Goal: Transaction & Acquisition: Purchase product/service

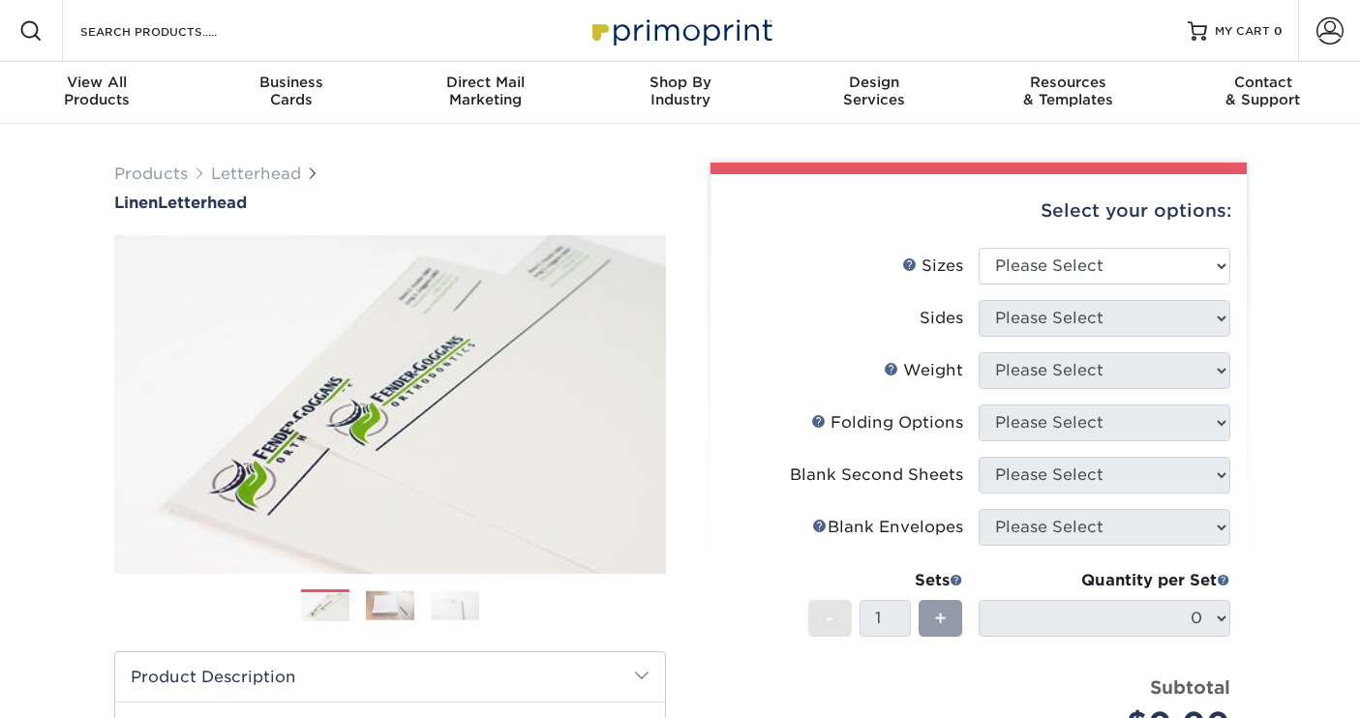
select select "8.50x11.00"
click at [1051, 318] on select "Please Select Print Both Sides Print Front Only" at bounding box center [1105, 318] width 252 height 37
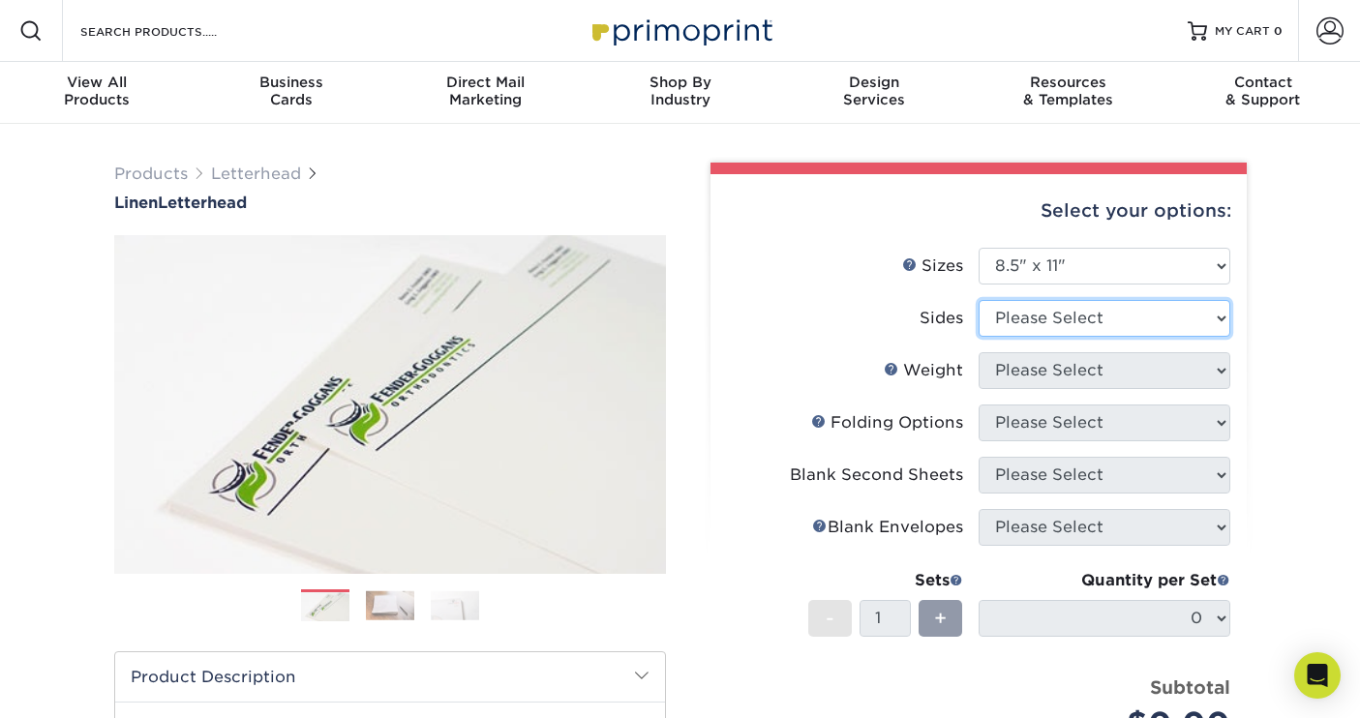
select select "32d3c223-f82c-492b-b915-ba065a00862f"
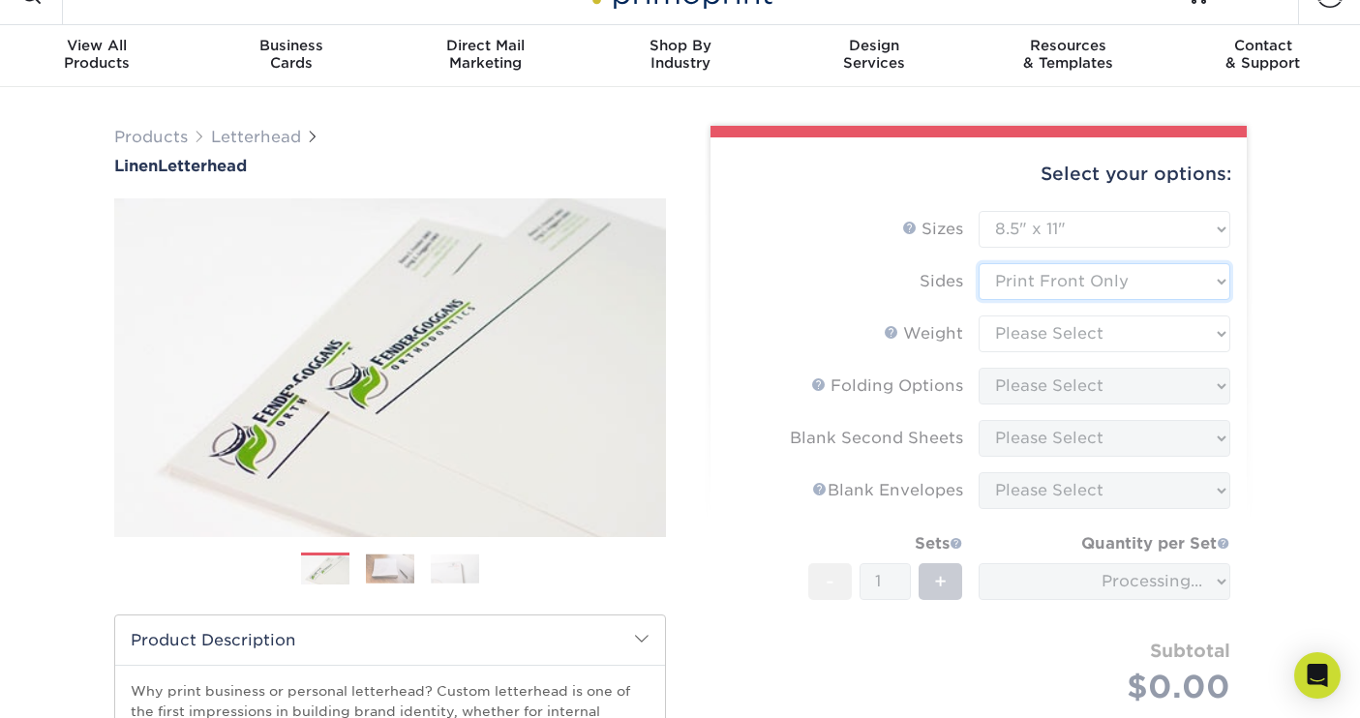
scroll to position [45, 0]
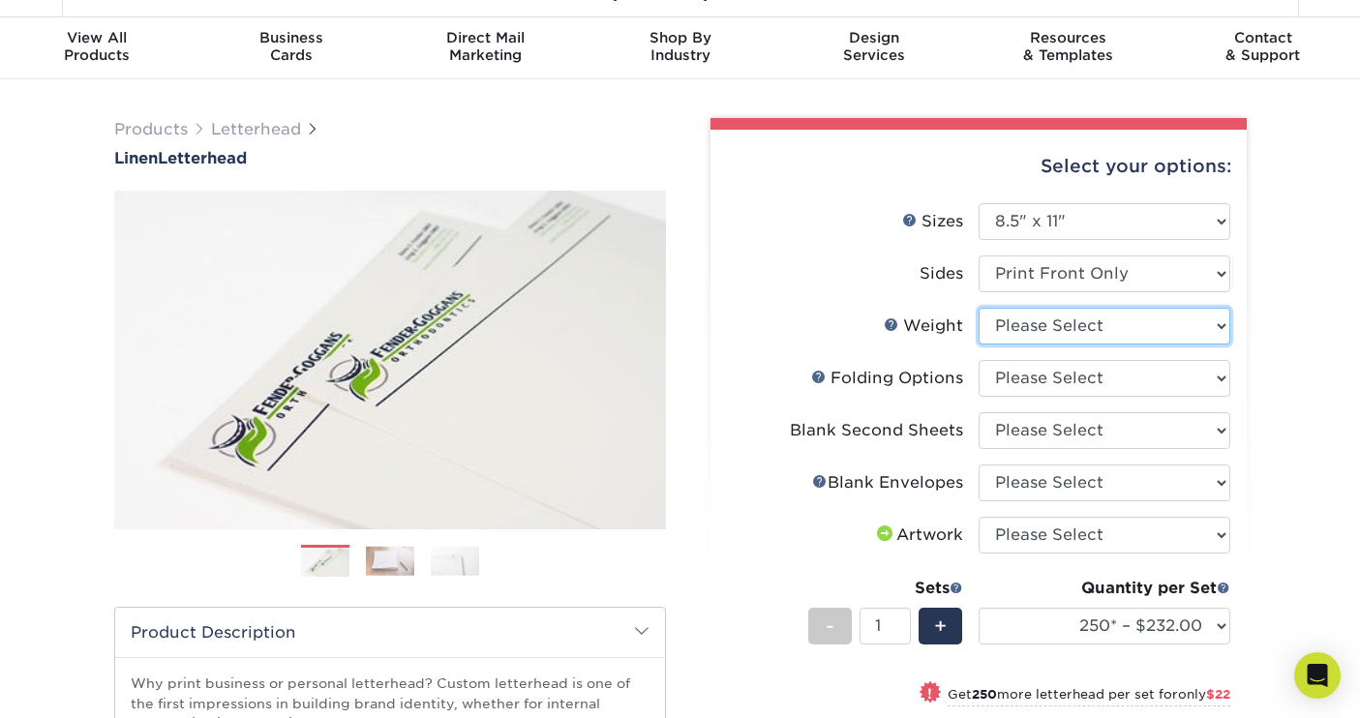
click at [1080, 327] on select "Please Select 70LB" at bounding box center [1105, 326] width 252 height 37
select select "70LB"
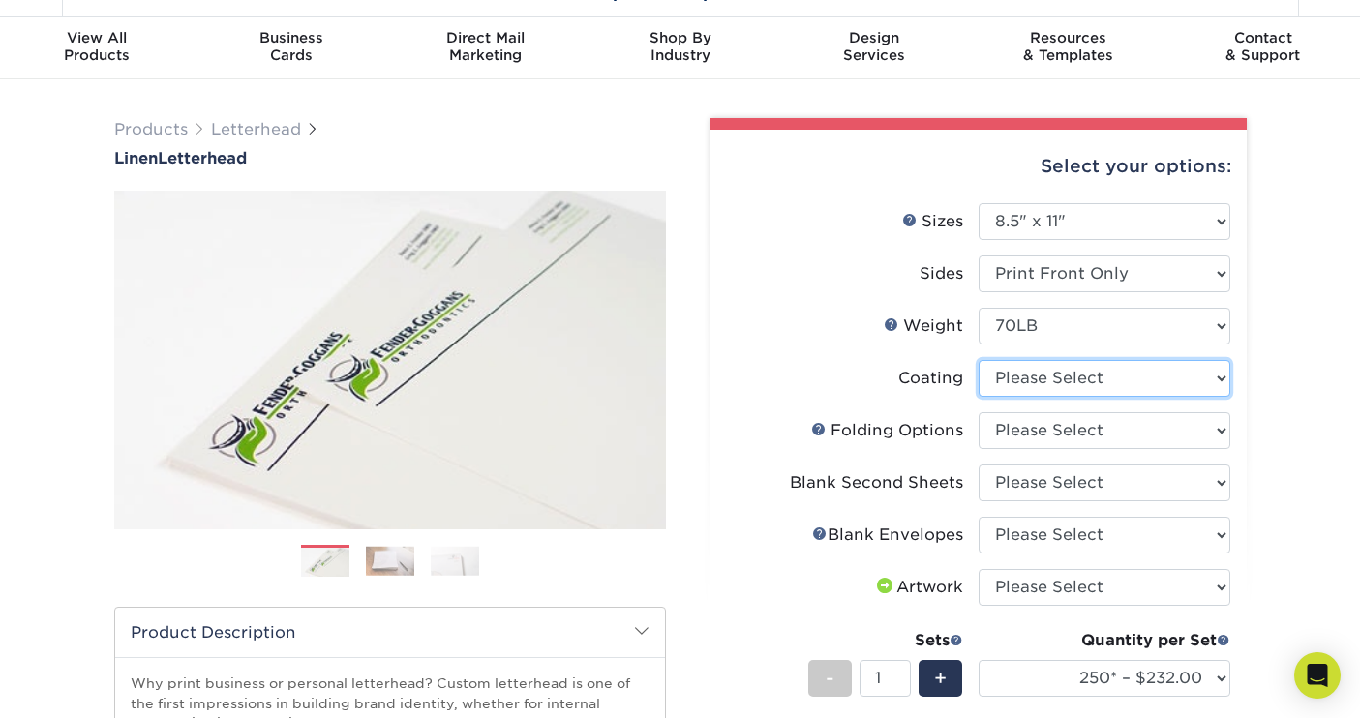
click at [1203, 375] on select at bounding box center [1105, 378] width 252 height 37
select select "3e7618de-abca-4bda-9f97-8b9129e913d8"
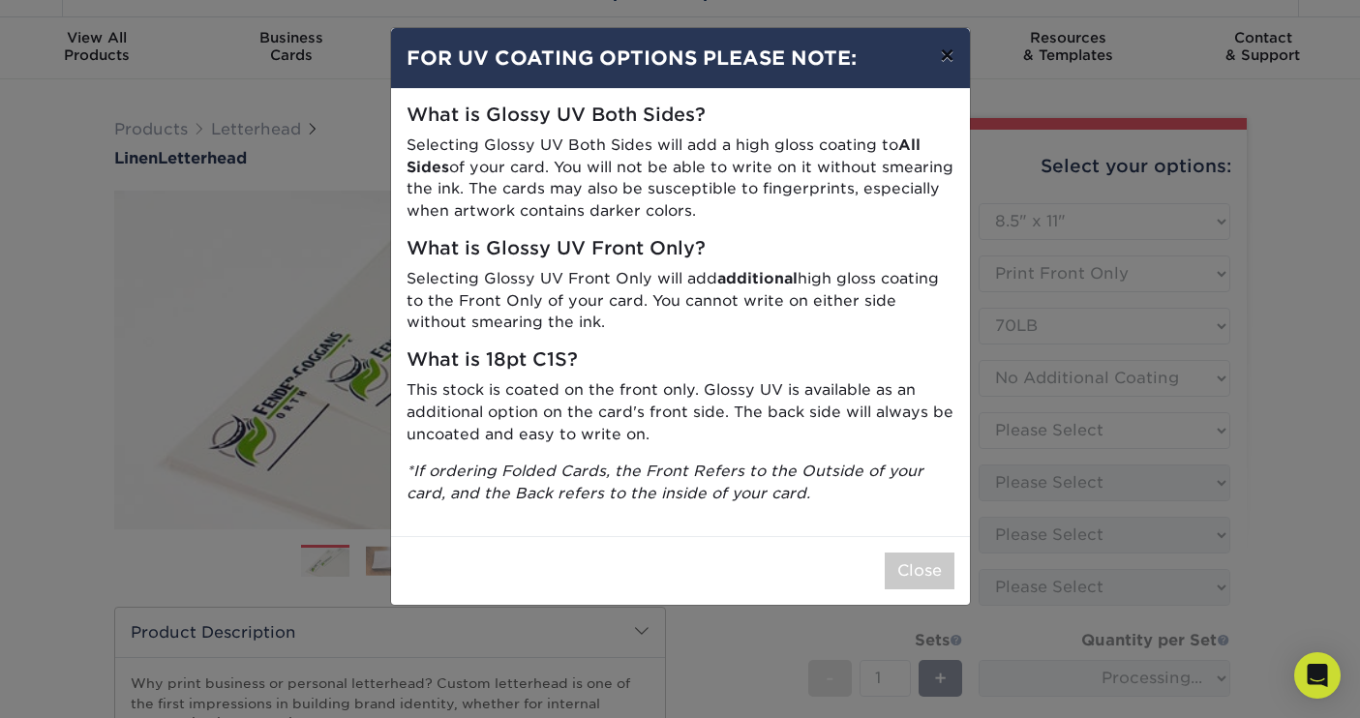
click at [946, 59] on button "×" at bounding box center [947, 55] width 45 height 54
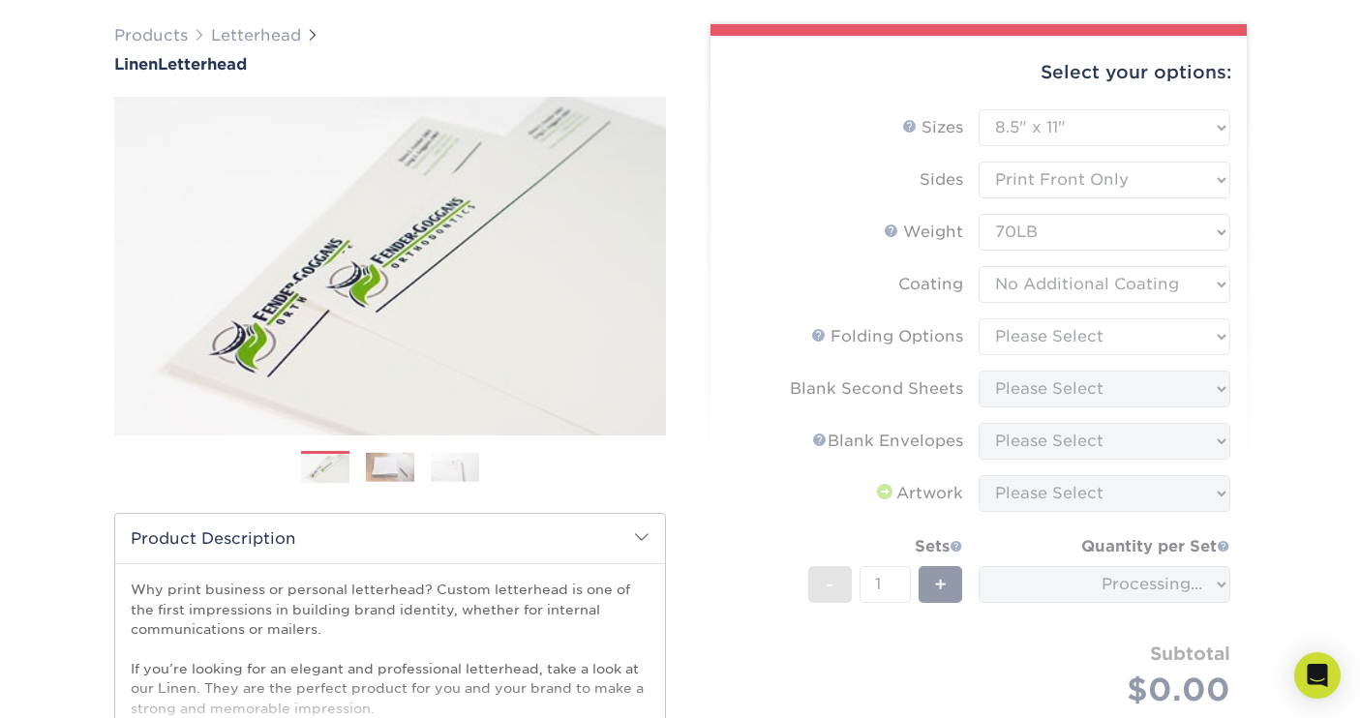
scroll to position [202, 0]
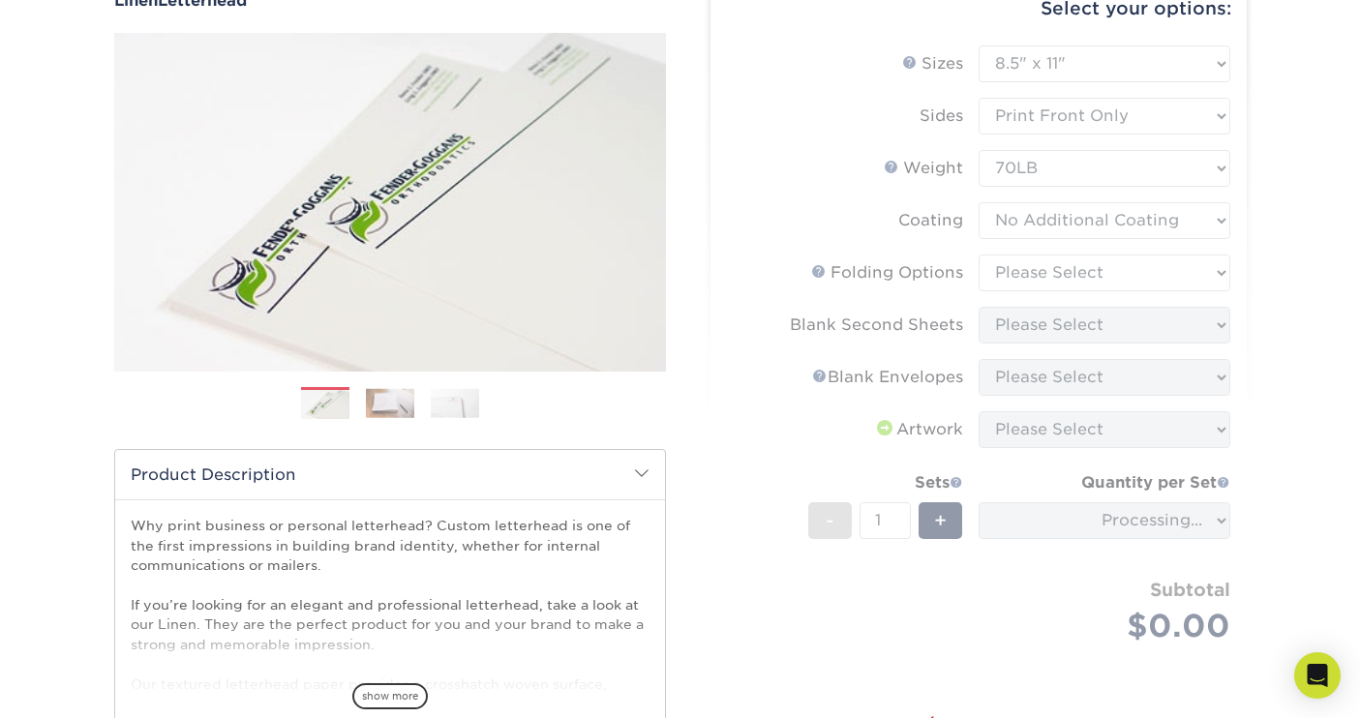
click at [1290, 369] on div "Products [GEOGRAPHIC_DATA] Linen Letterhead Next" at bounding box center [680, 449] width 1360 height 1054
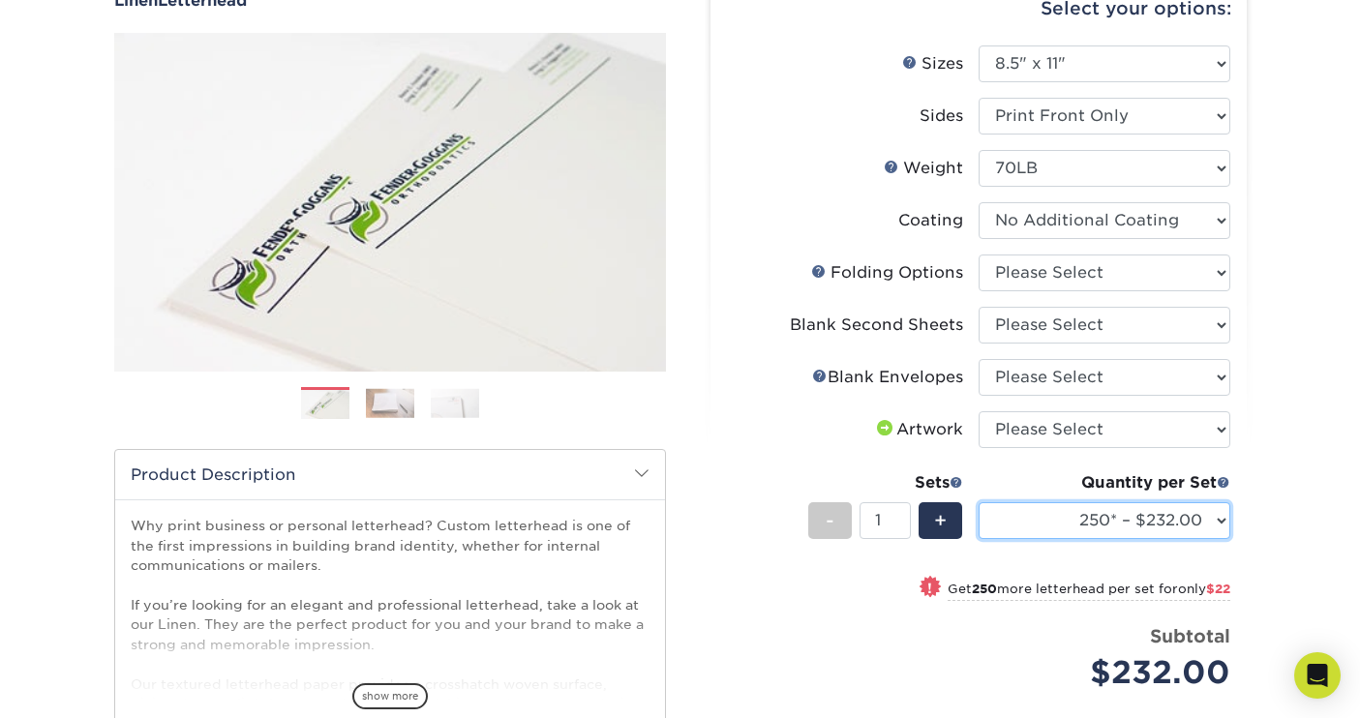
click at [1158, 506] on select "250* – $232.00 500* – $254.00 750 – $269.00 1000 – $283.00 1500 – $327.00 2000 …" at bounding box center [1105, 521] width 252 height 37
select select "1000 – $283.00"
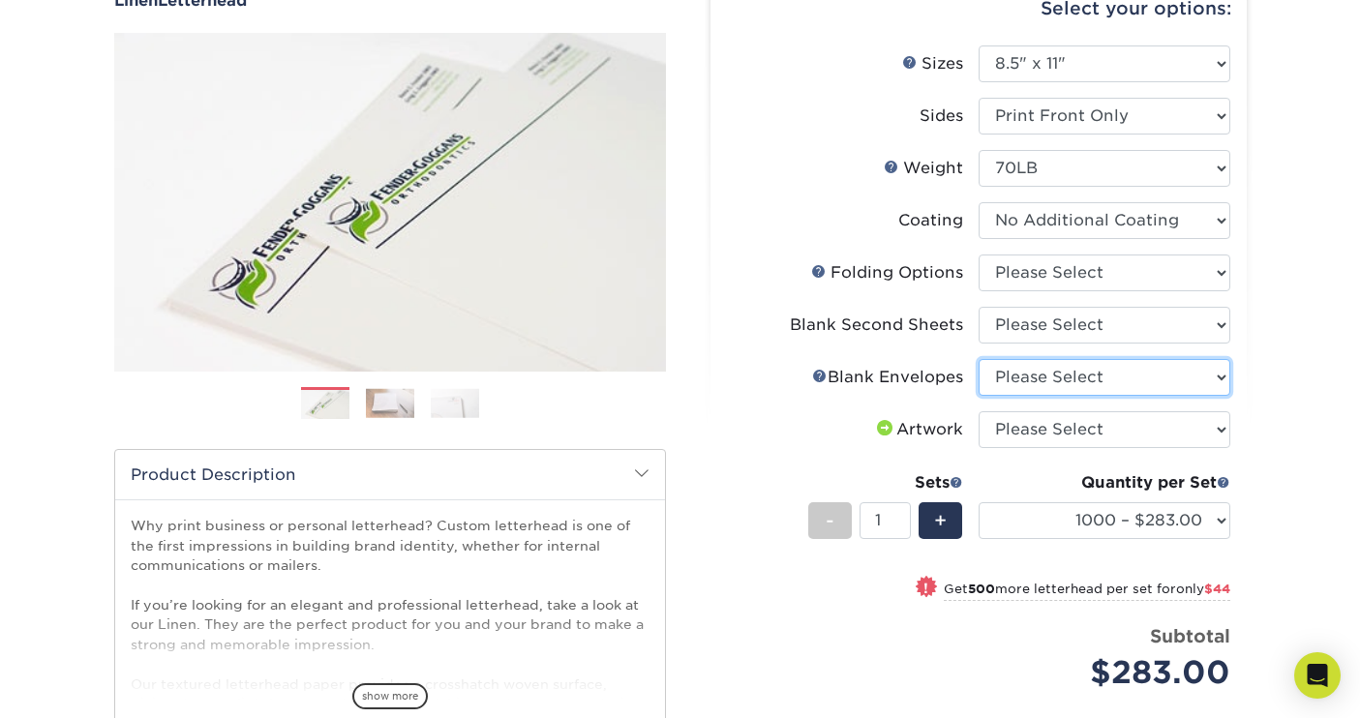
click at [1076, 374] on select "Please Select No Blank Envelopes Yes 1000 Linen Envelopes NO 10 Yes 10000 Linen…" at bounding box center [1105, 377] width 252 height 37
select select "40681f0f-599d-4828-b8b3-a1a12d134f39"
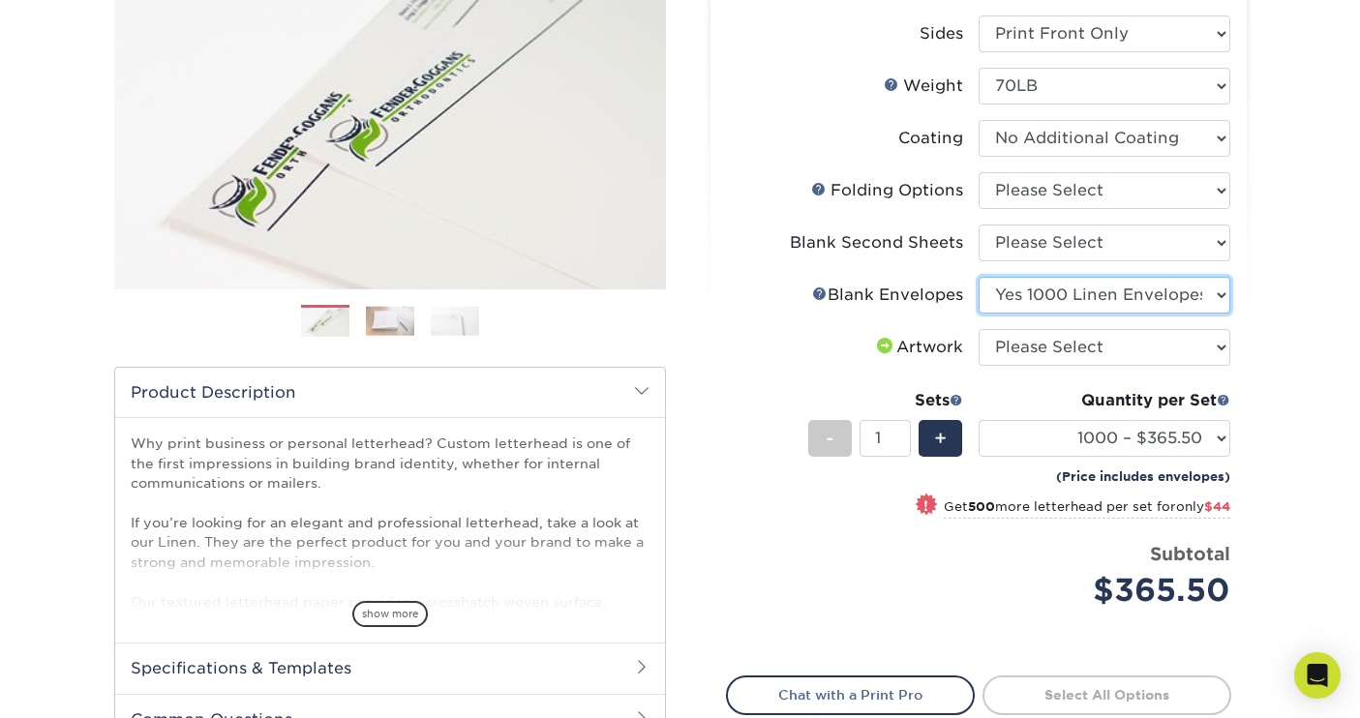
scroll to position [290, 0]
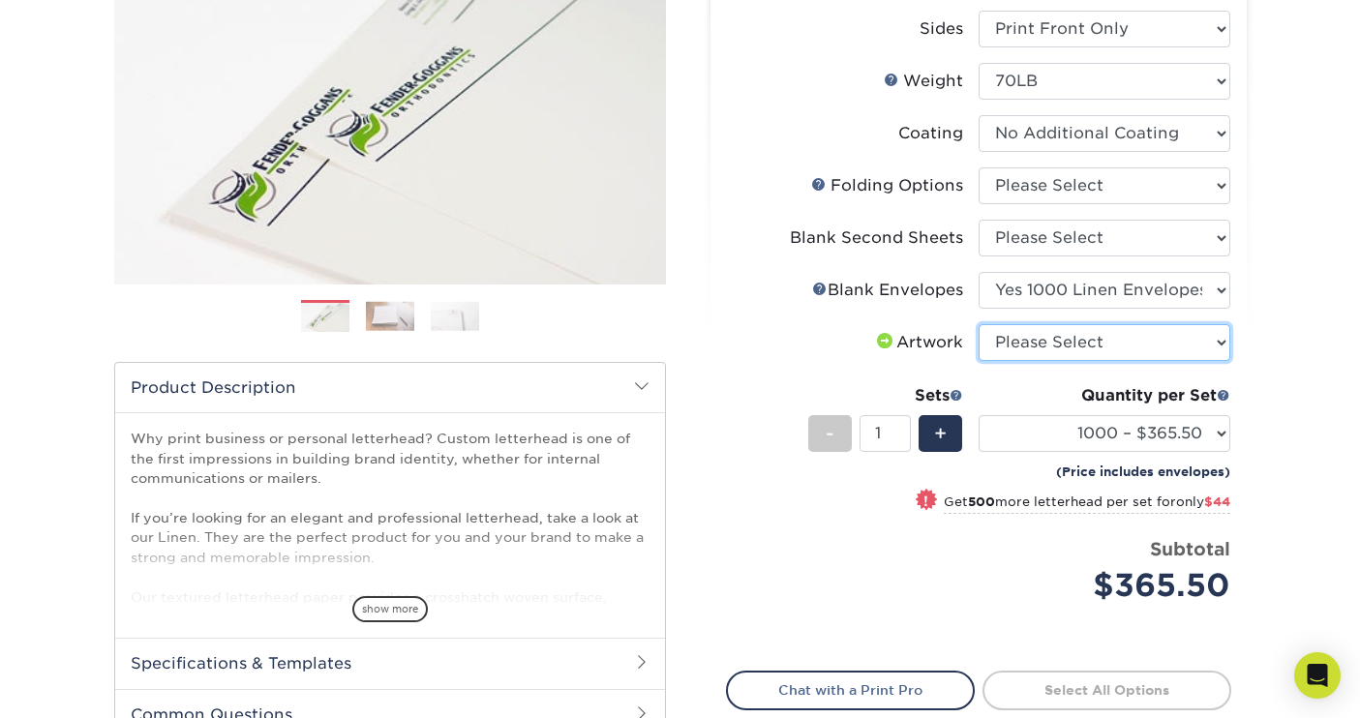
click at [1102, 340] on select "Please Select I will upload files I need a design - $75" at bounding box center [1105, 342] width 252 height 37
select select "upload"
click at [1249, 318] on div "Select your options: Sizes Help Sizes Please Select 5.5" x 8.5" 11" x 17"" at bounding box center [971, 357] width 581 height 969
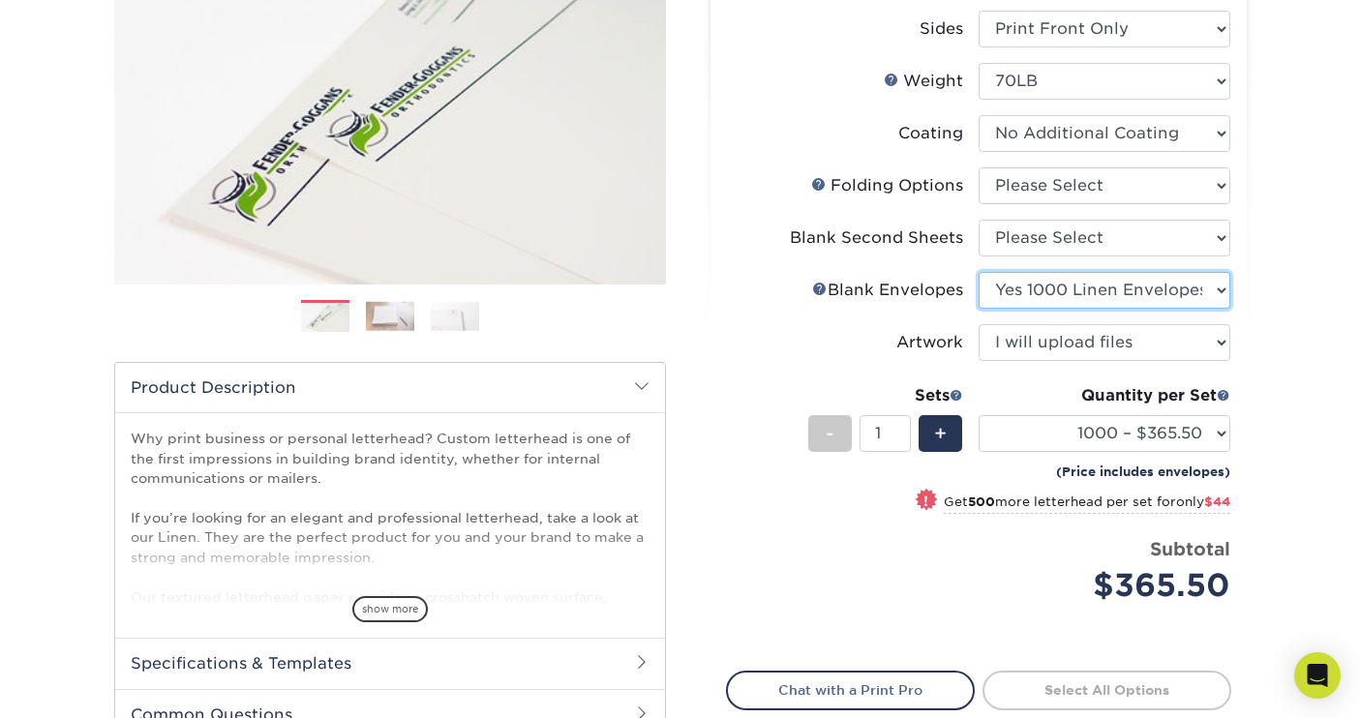
click at [1112, 288] on select "Please Select No Blank Envelopes Yes 1000 Linen Envelopes NO 10 Yes 10000 Linen…" at bounding box center [1105, 290] width 252 height 37
click at [1118, 296] on select "Please Select No Blank Envelopes Yes 1000 Linen Envelopes NO 10 Yes 10000 Linen…" at bounding box center [1105, 290] width 252 height 37
click at [1122, 308] on li "Envelope Help Blank Envelopes Please Select No Blank Envelopes Yes 1000 Linen E…" at bounding box center [978, 298] width 503 height 52
click at [1122, 305] on select "Please Select No Blank Envelopes Yes 1000 Linen Envelopes NO 10 Yes 10000 Linen…" at bounding box center [1105, 290] width 252 height 37
click at [1122, 307] on select "Please Select No Blank Envelopes Yes 1000 Linen Envelopes NO 10 Yes 10000 Linen…" at bounding box center [1105, 290] width 252 height 37
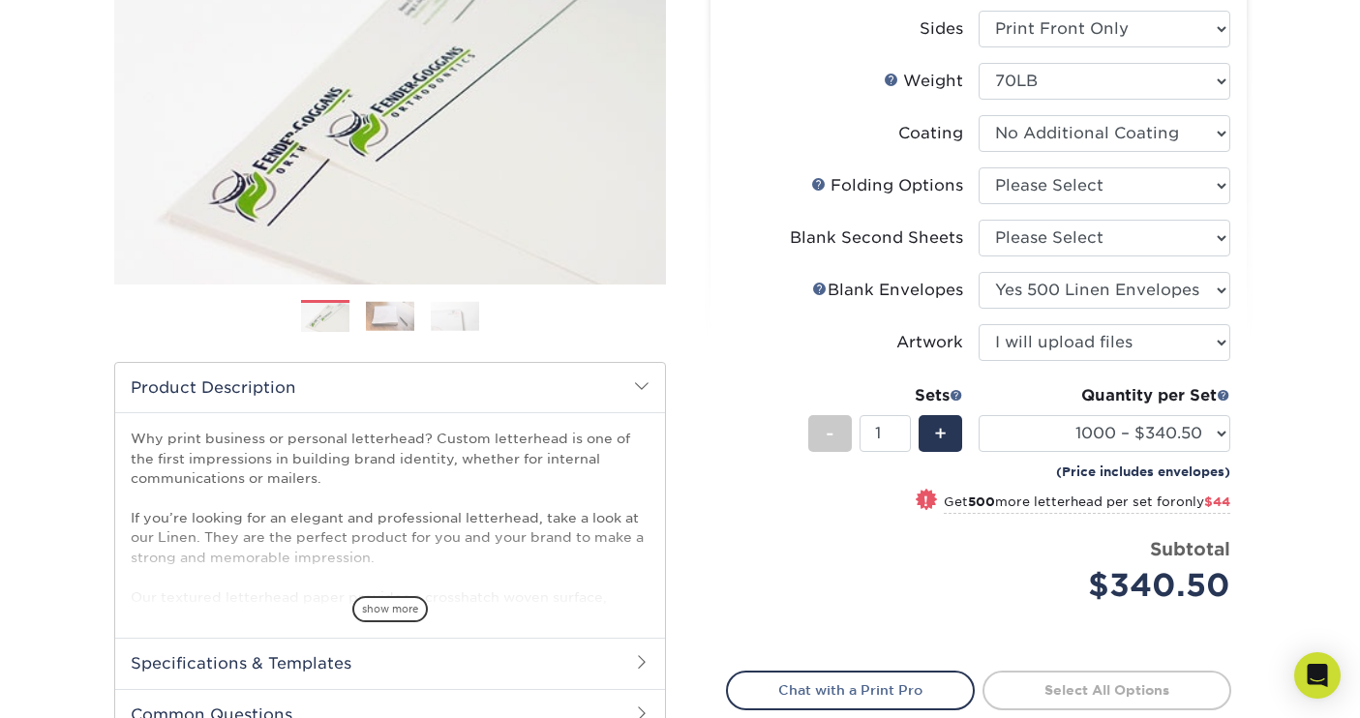
click at [1254, 295] on div "Select your options: Sizes Help Sizes Please Select 5.5" x 8.5" 11" x 17"" at bounding box center [971, 357] width 581 height 969
click at [1174, 277] on select "Please Select No Blank Envelopes Yes 1000 Linen Envelopes NO 10 Yes 10000 Linen…" at bounding box center [1105, 290] width 252 height 37
click at [1267, 265] on div "Products [GEOGRAPHIC_DATA] Linen Letterhead Next" at bounding box center [680, 365] width 1360 height 1062
click at [1190, 296] on select "Please Select No Blank Envelopes Yes 1000 Linen Envelopes NO 10 Yes 10000 Linen…" at bounding box center [1105, 290] width 252 height 37
select select "9f137334-7cf0-4a73-8a74-a4df662606ea"
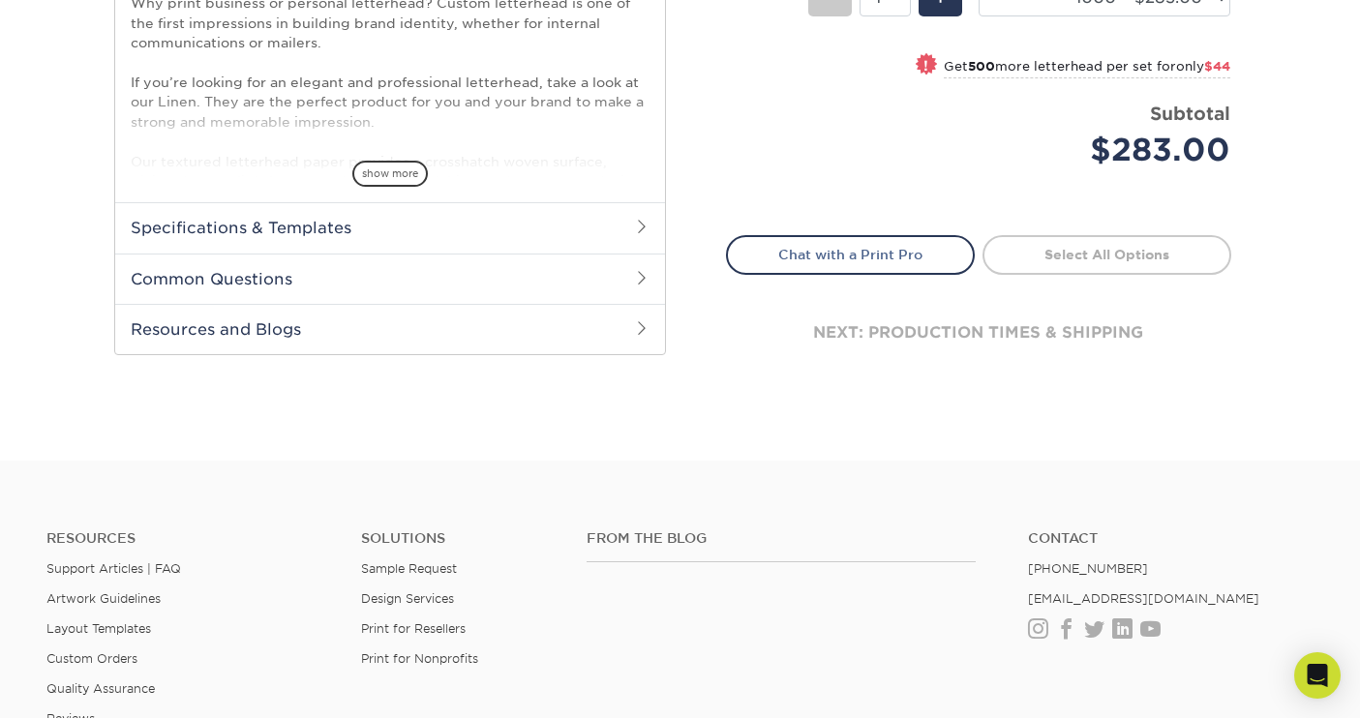
scroll to position [763, 0]
